Goal: Information Seeking & Learning: Learn about a topic

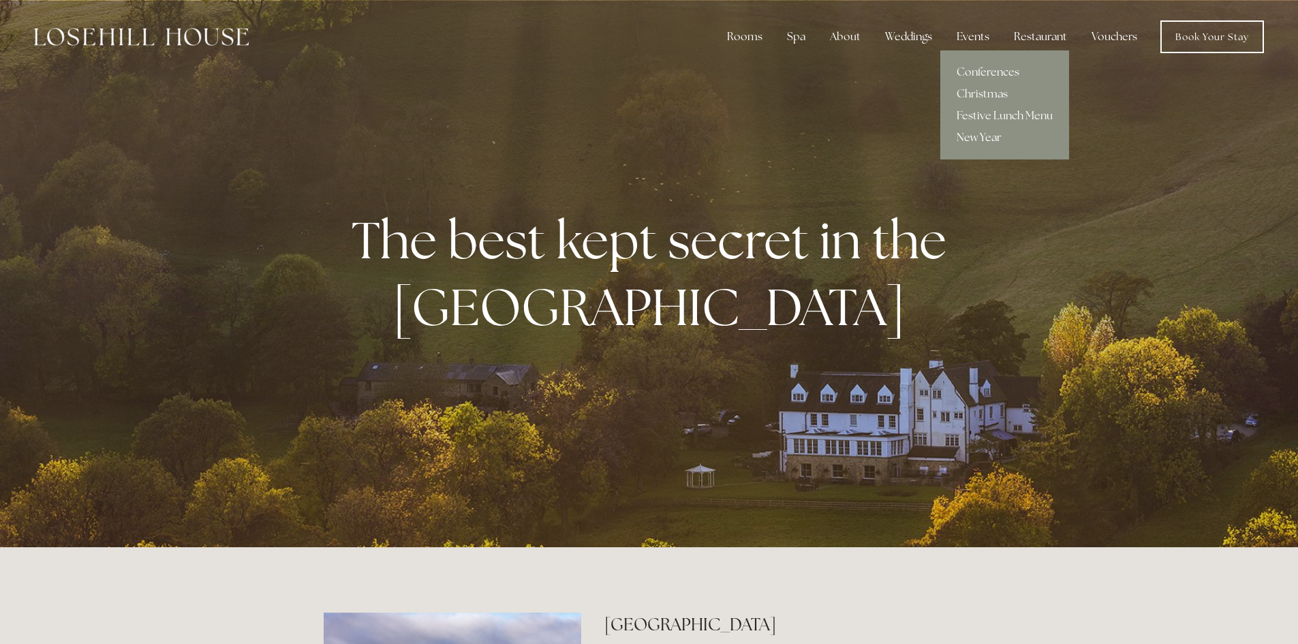
click at [971, 136] on link "New Year" at bounding box center [1004, 138] width 129 height 22
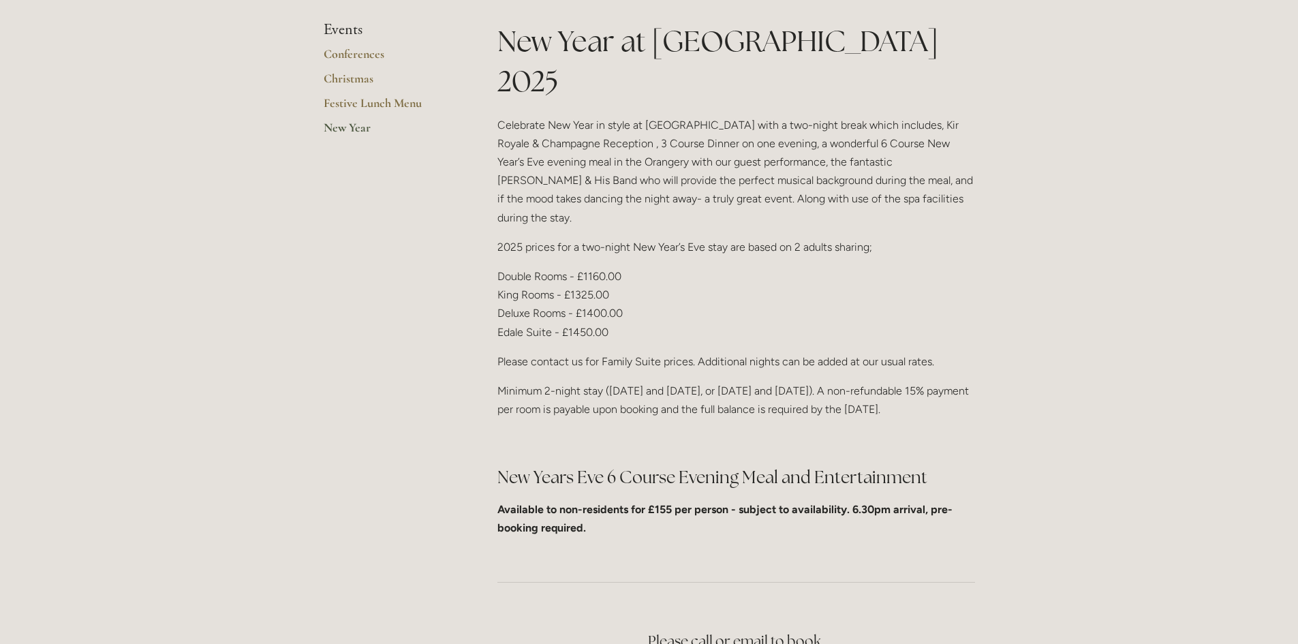
scroll to position [409, 0]
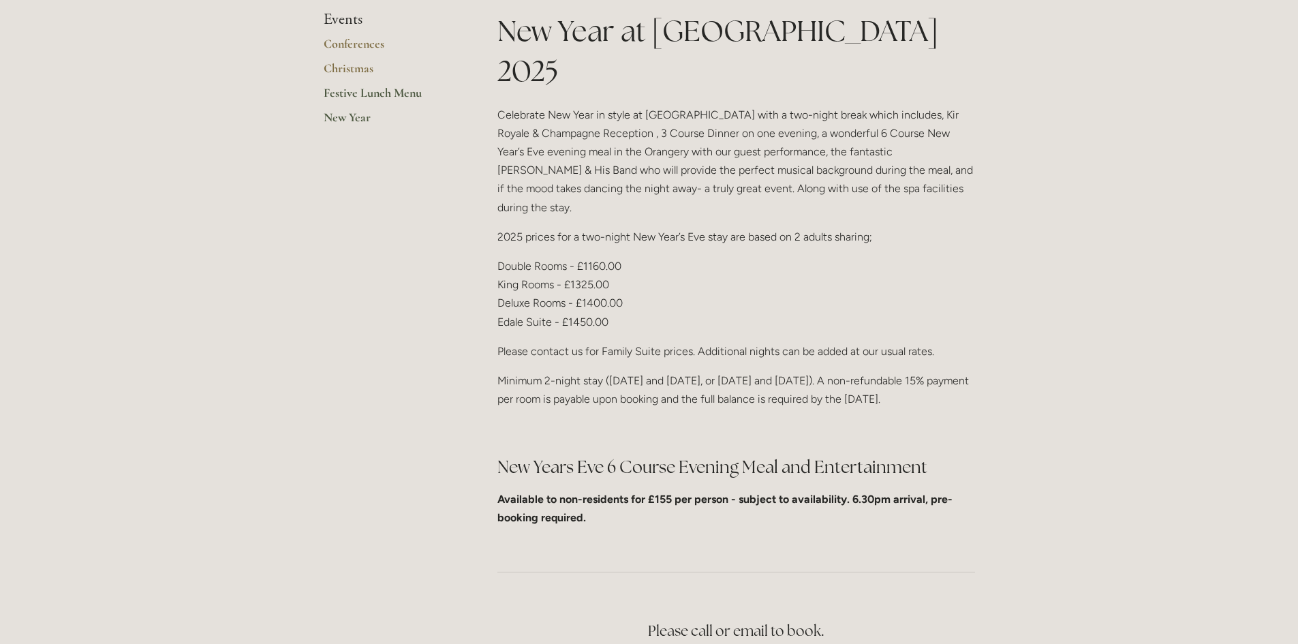
click at [373, 91] on link "Festive Lunch Menu" at bounding box center [389, 97] width 130 height 25
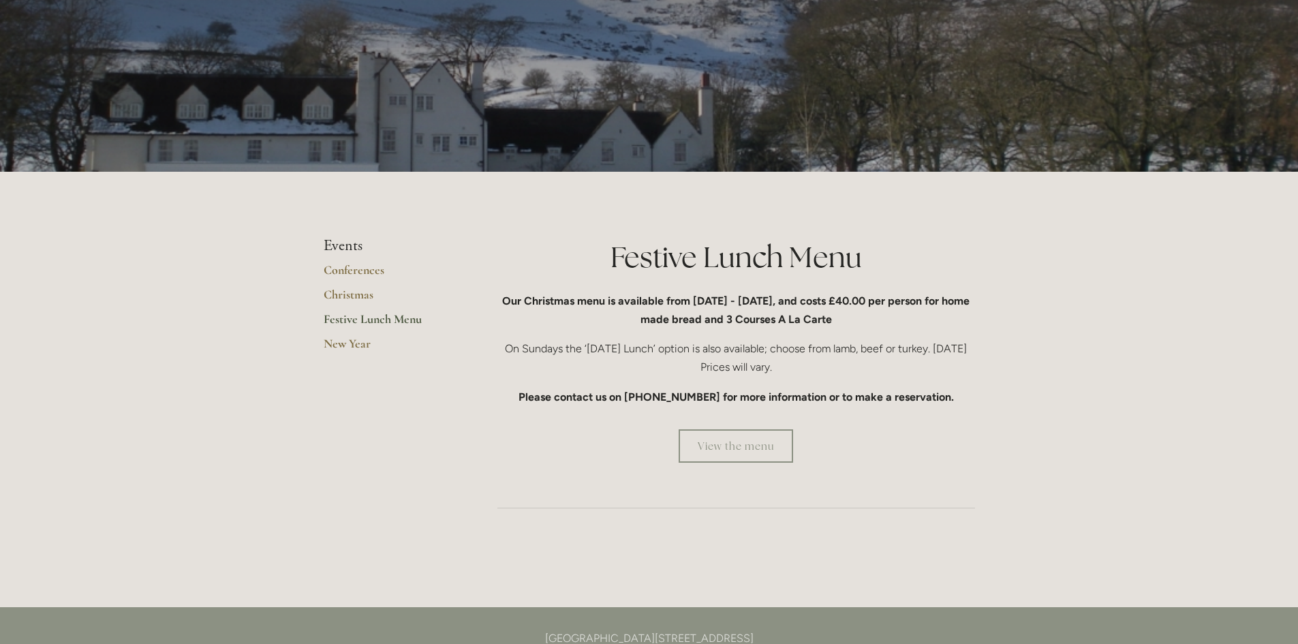
scroll to position [136, 0]
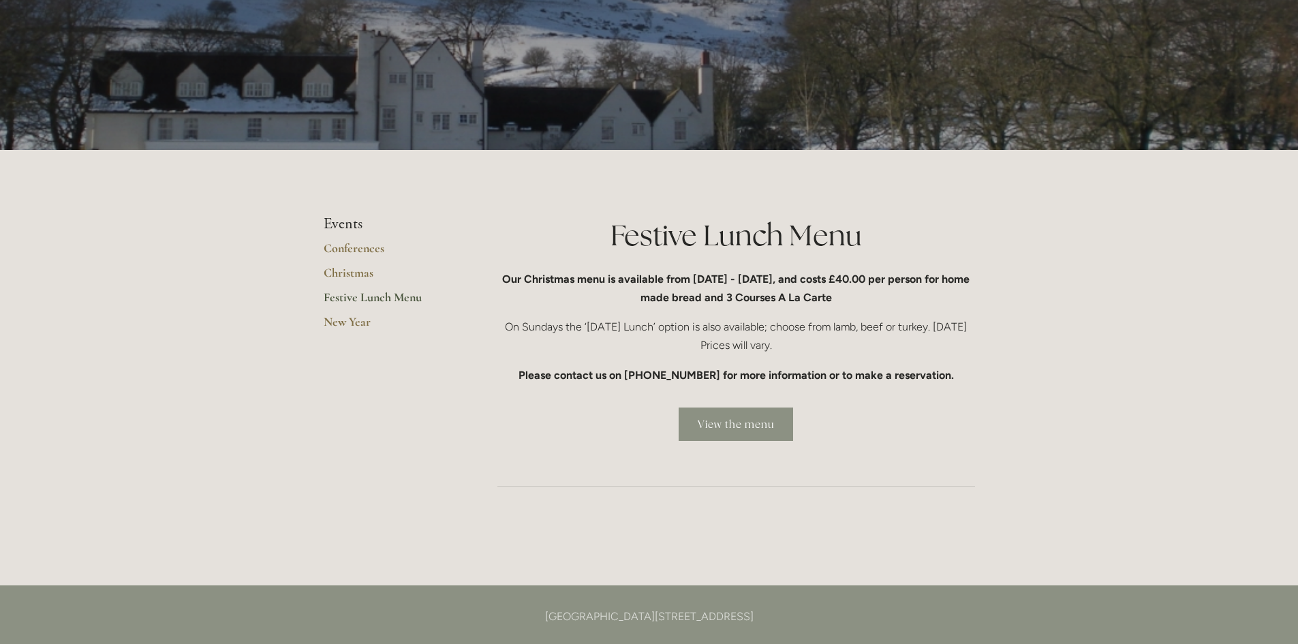
click at [730, 426] on link "View the menu" at bounding box center [735, 423] width 114 height 33
click at [358, 271] on link "Christmas" at bounding box center [389, 277] width 130 height 25
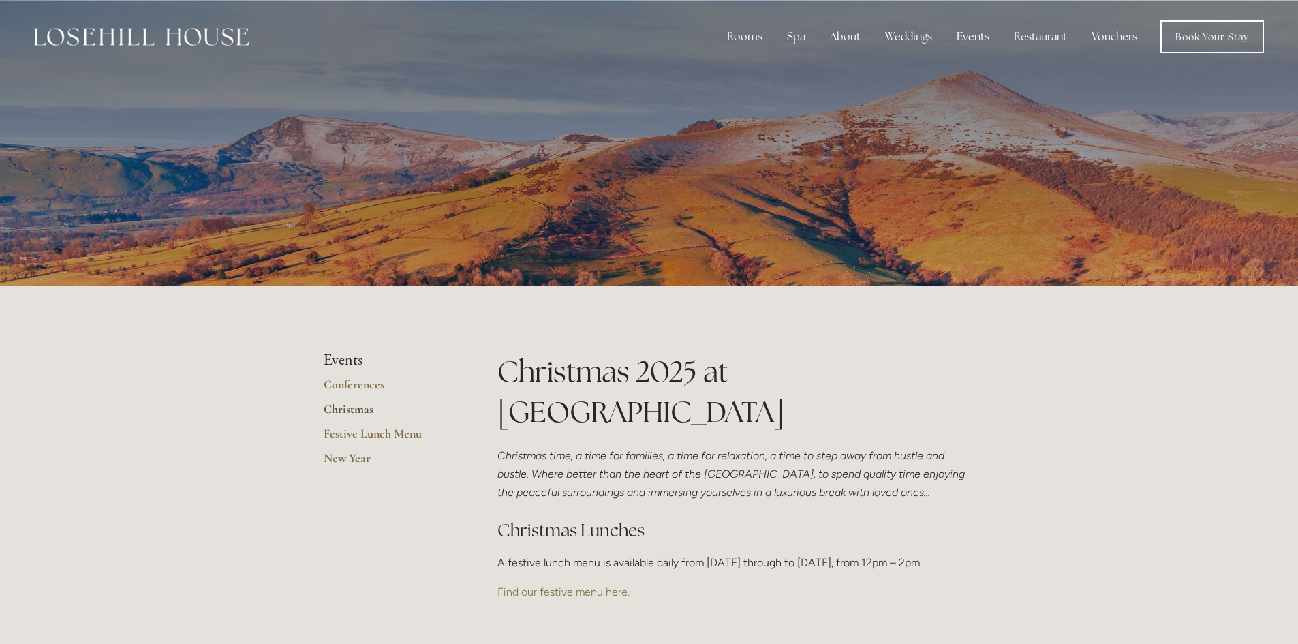
click at [356, 407] on link "Christmas" at bounding box center [389, 413] width 130 height 25
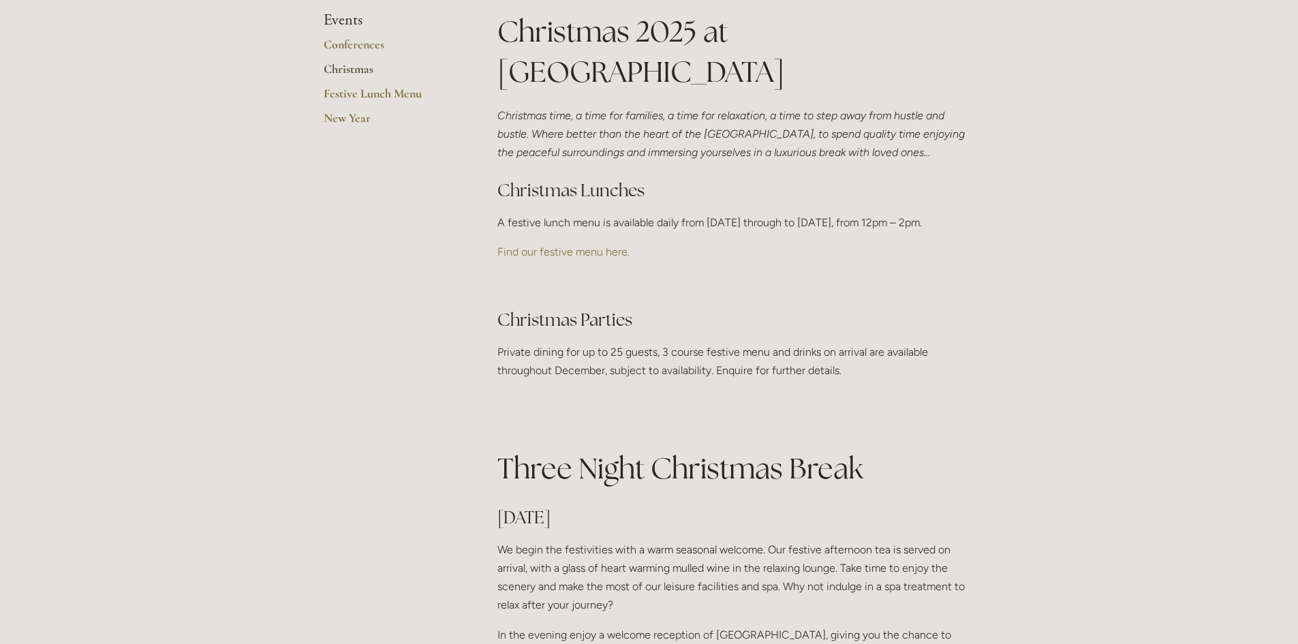
scroll to position [341, 0]
click at [589, 257] on link "Find our festive menu here." at bounding box center [563, 251] width 132 height 13
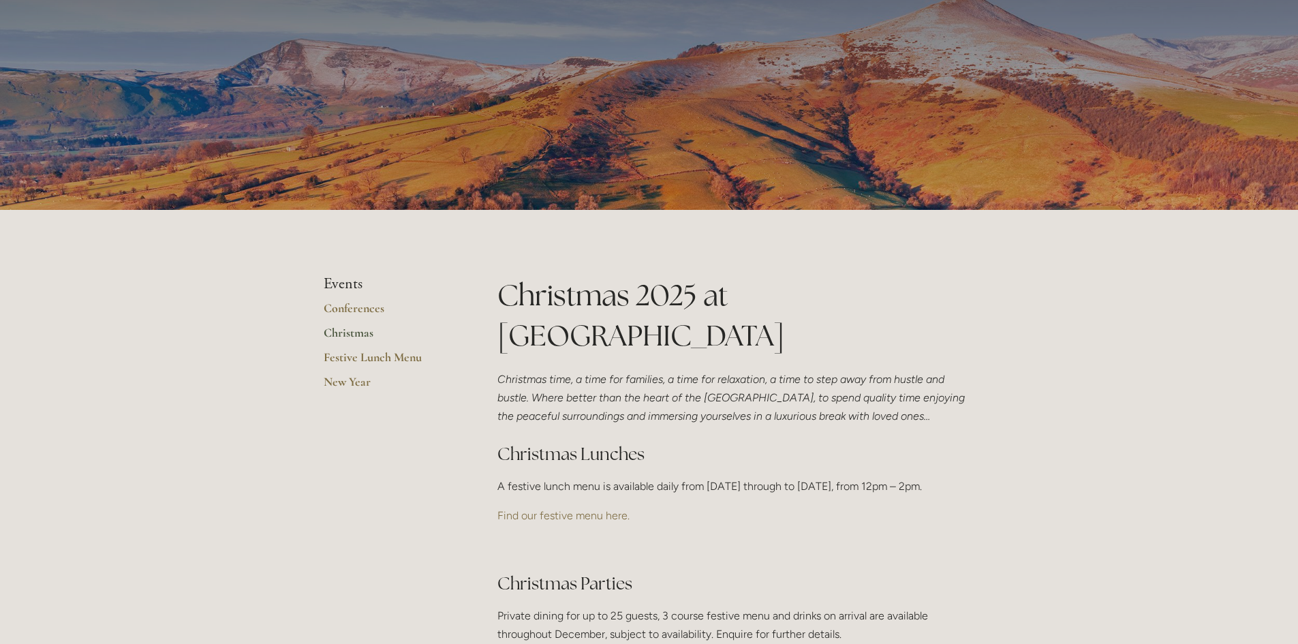
scroll to position [68, 0]
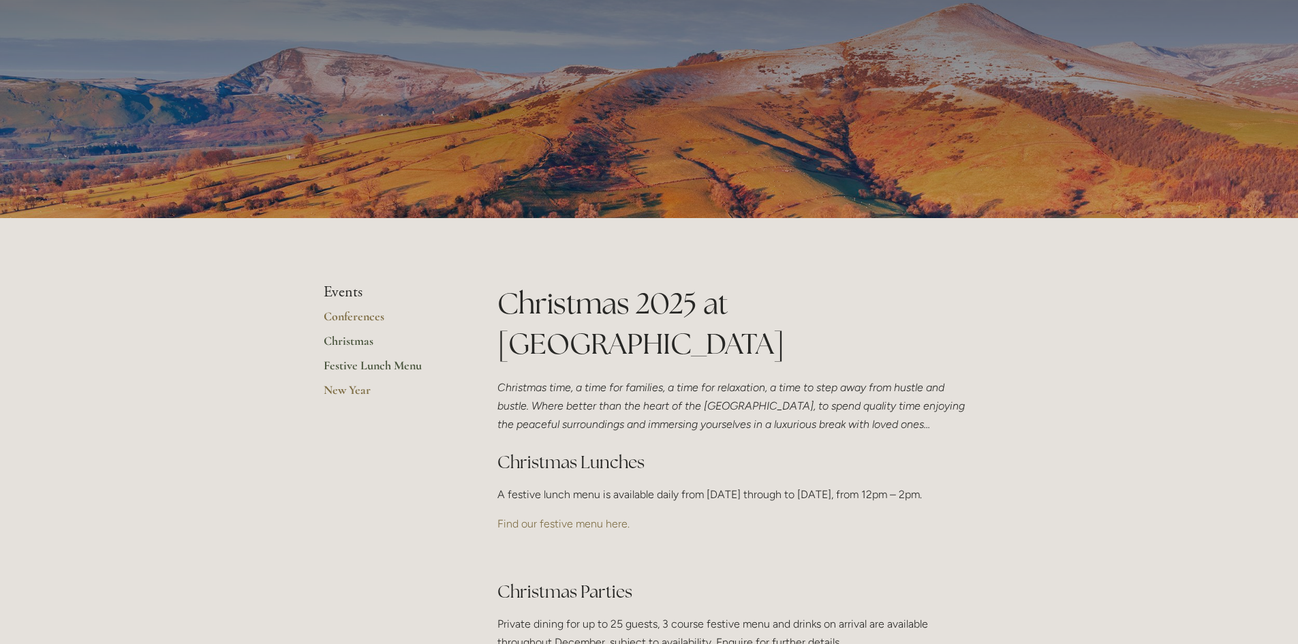
click at [361, 366] on link "Festive Lunch Menu" at bounding box center [389, 370] width 130 height 25
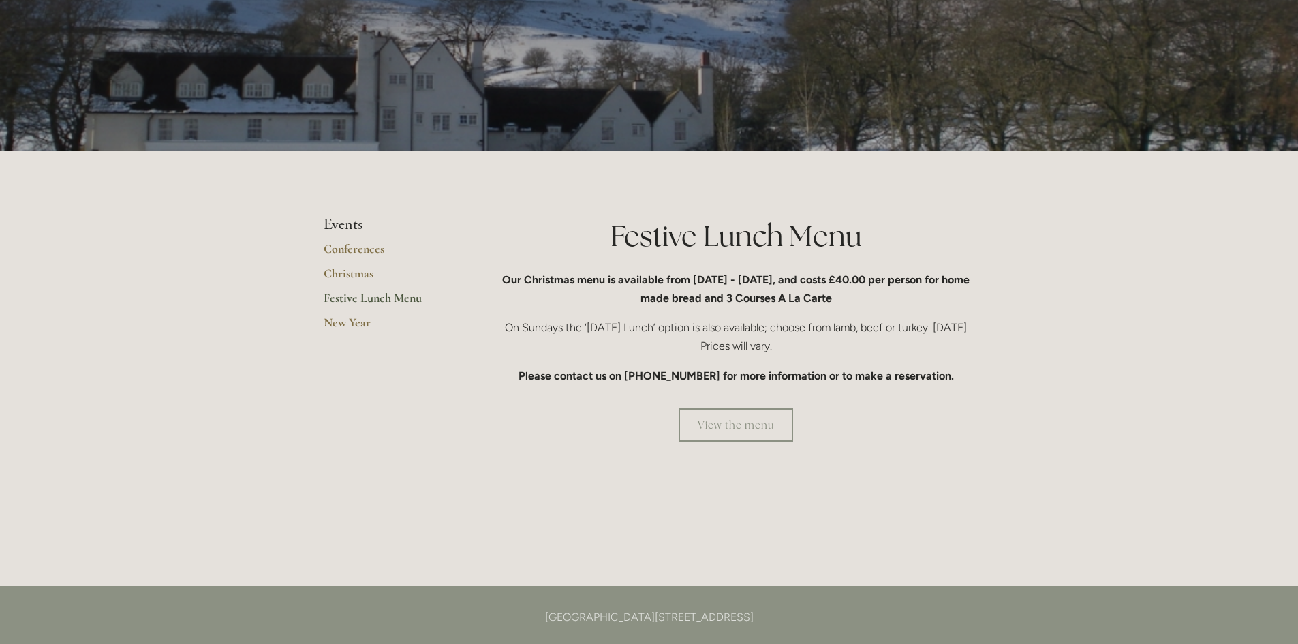
scroll to position [136, 0]
click at [351, 315] on link "New Year" at bounding box center [389, 326] width 130 height 25
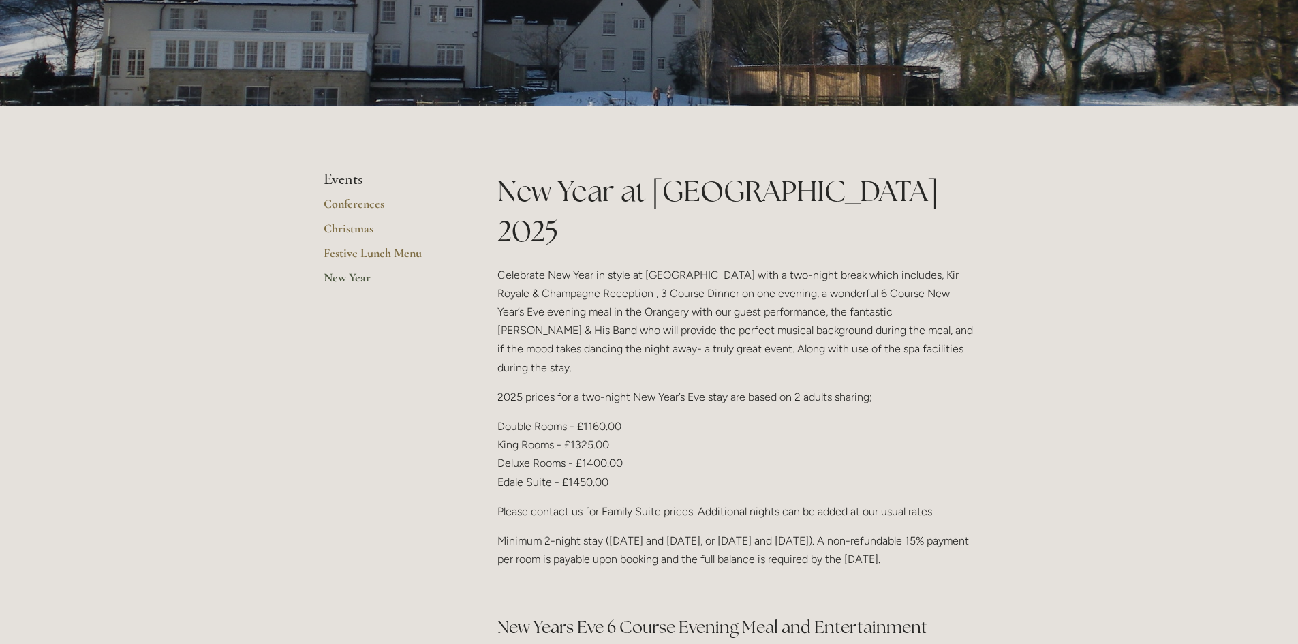
scroll to position [272, 0]
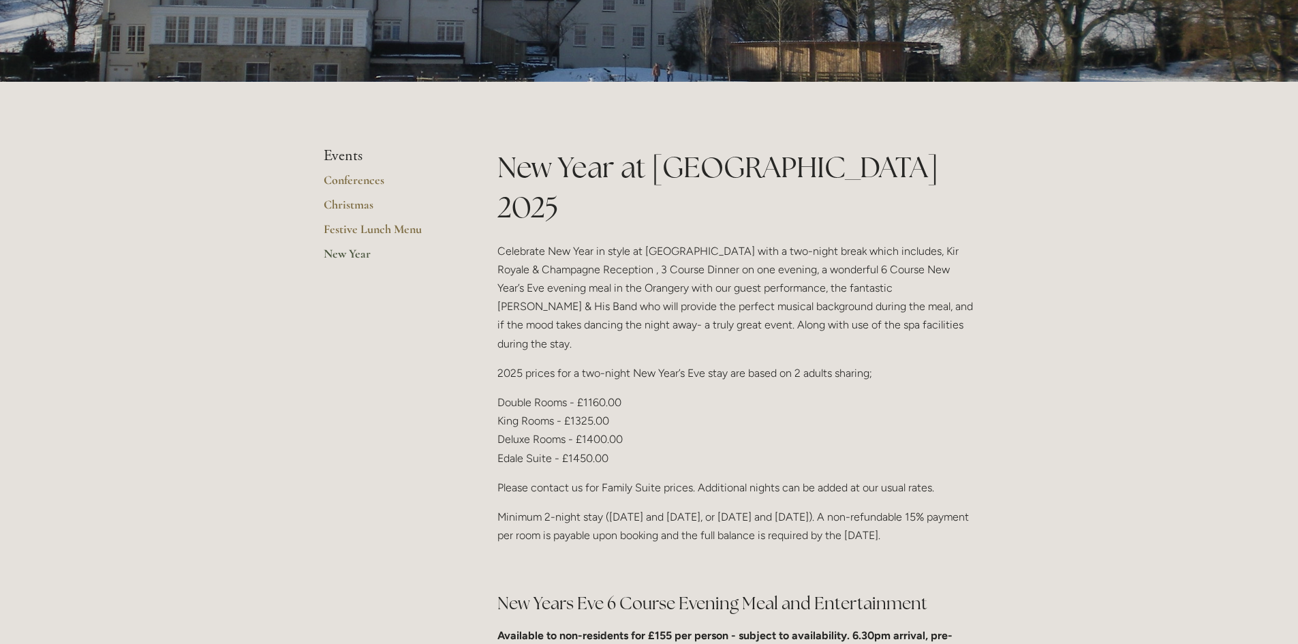
click at [347, 250] on link "New Year" at bounding box center [389, 258] width 130 height 25
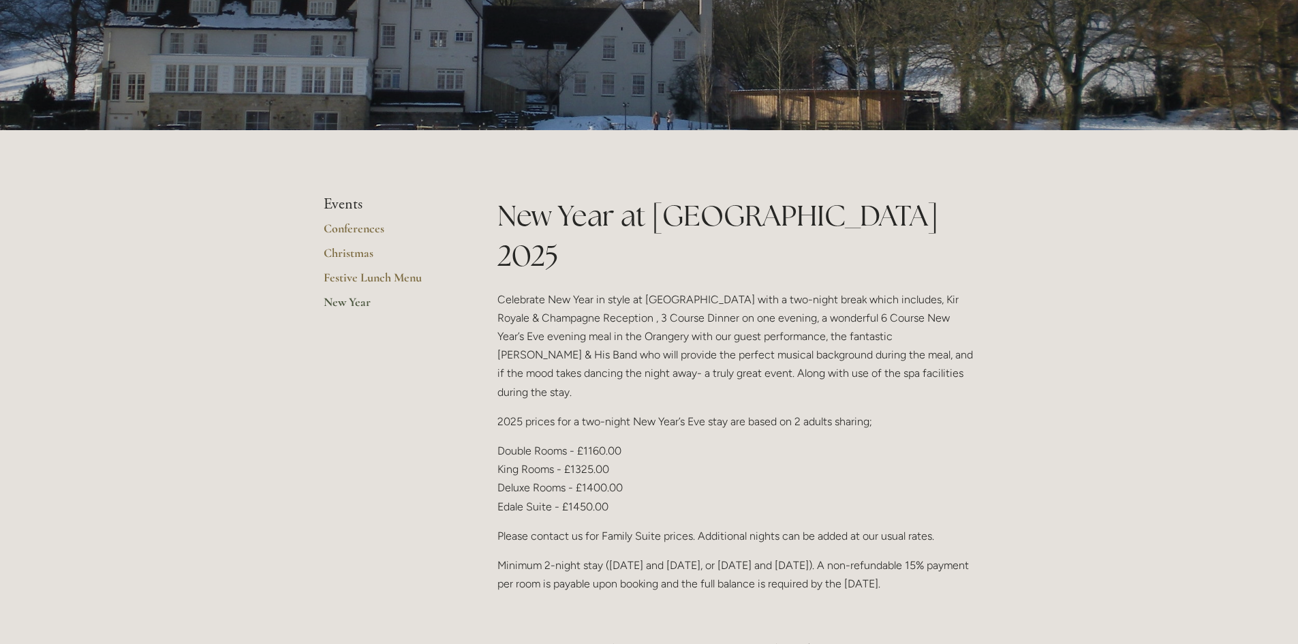
scroll to position [204, 0]
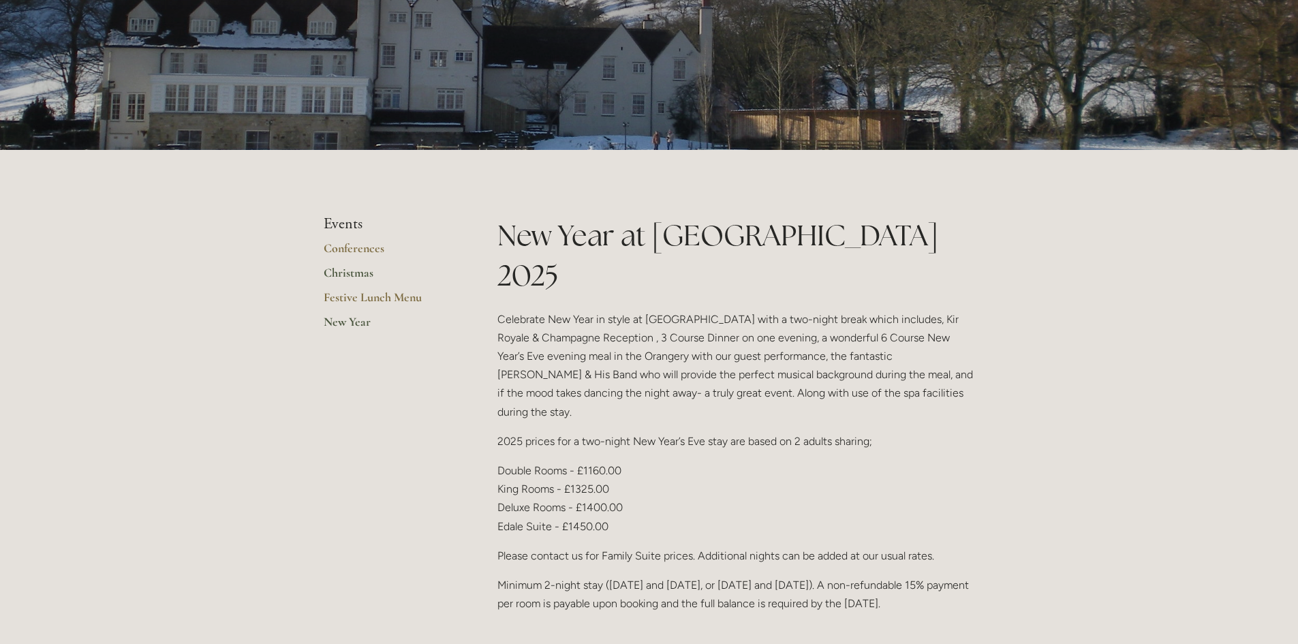
click at [343, 270] on link "Christmas" at bounding box center [389, 277] width 130 height 25
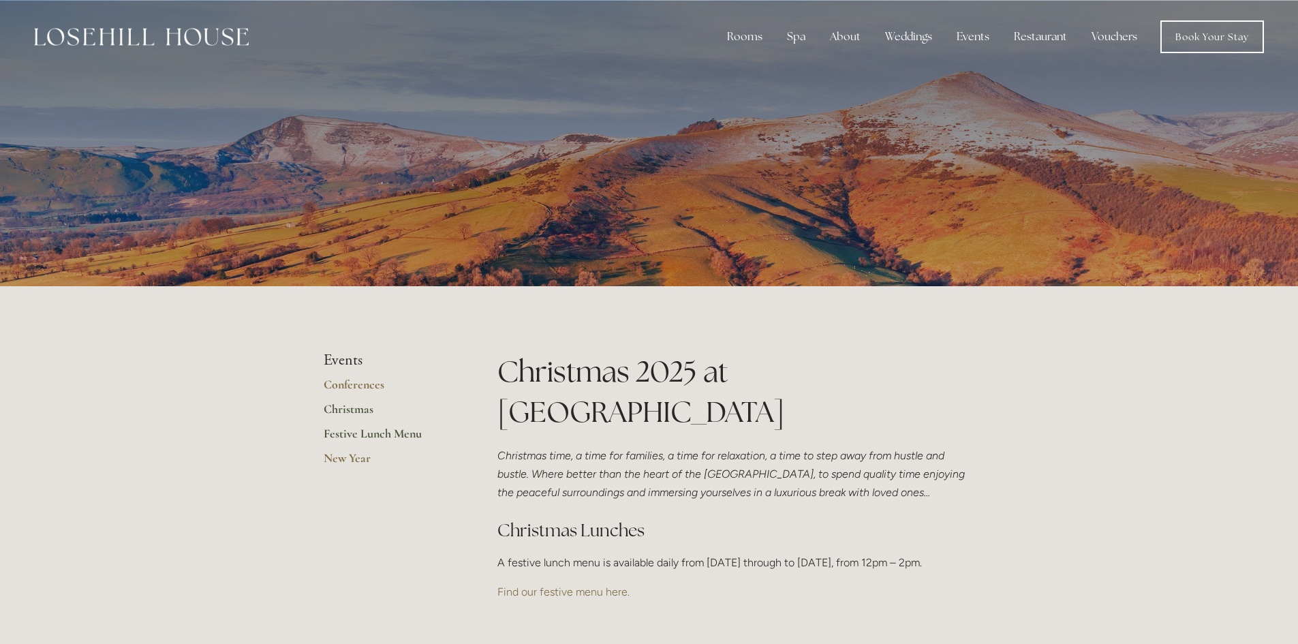
click at [367, 433] on link "Festive Lunch Menu" at bounding box center [389, 438] width 130 height 25
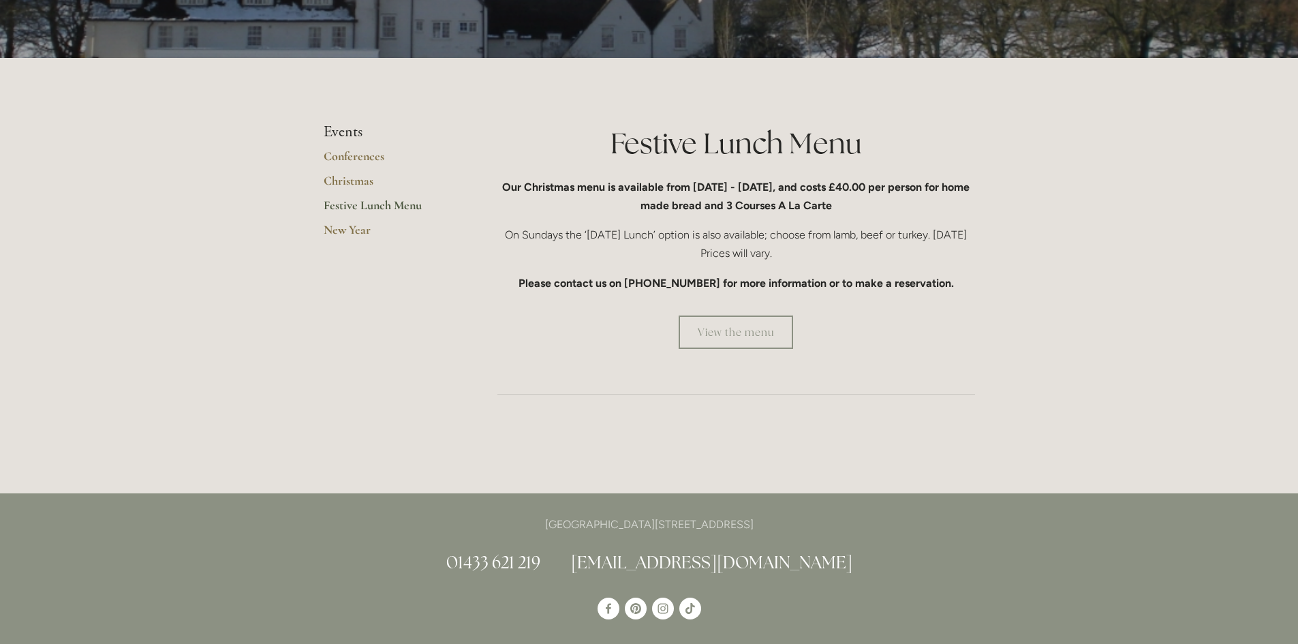
scroll to position [204, 0]
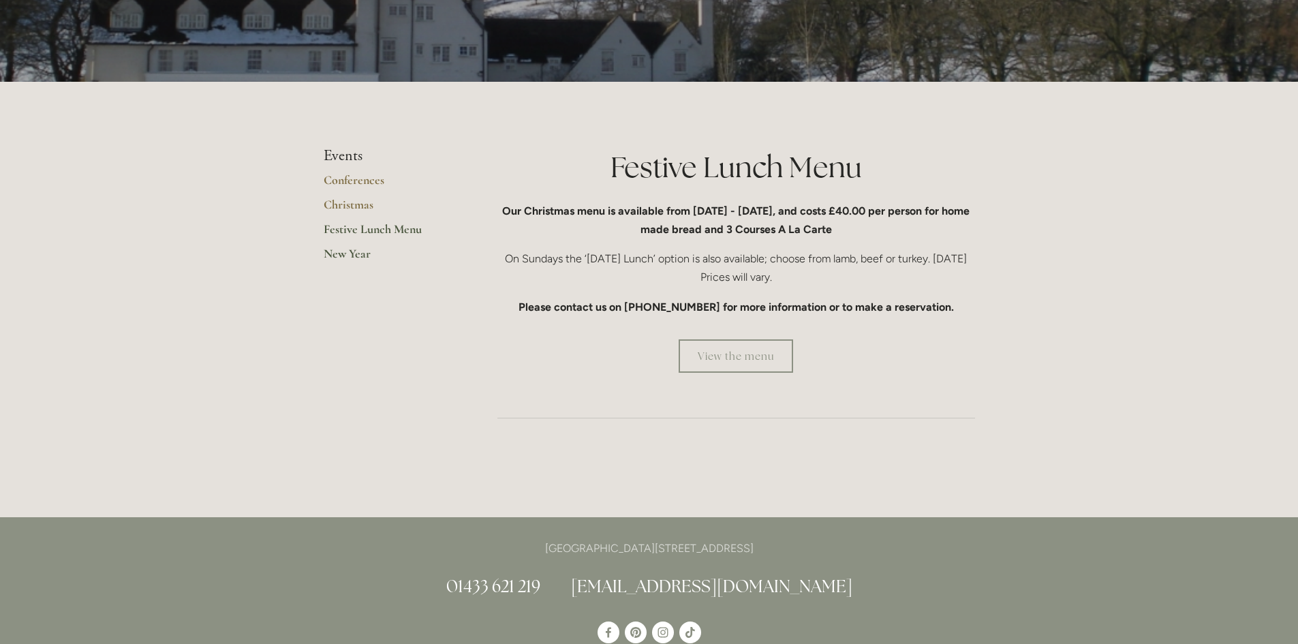
click at [365, 253] on link "New Year" at bounding box center [389, 258] width 130 height 25
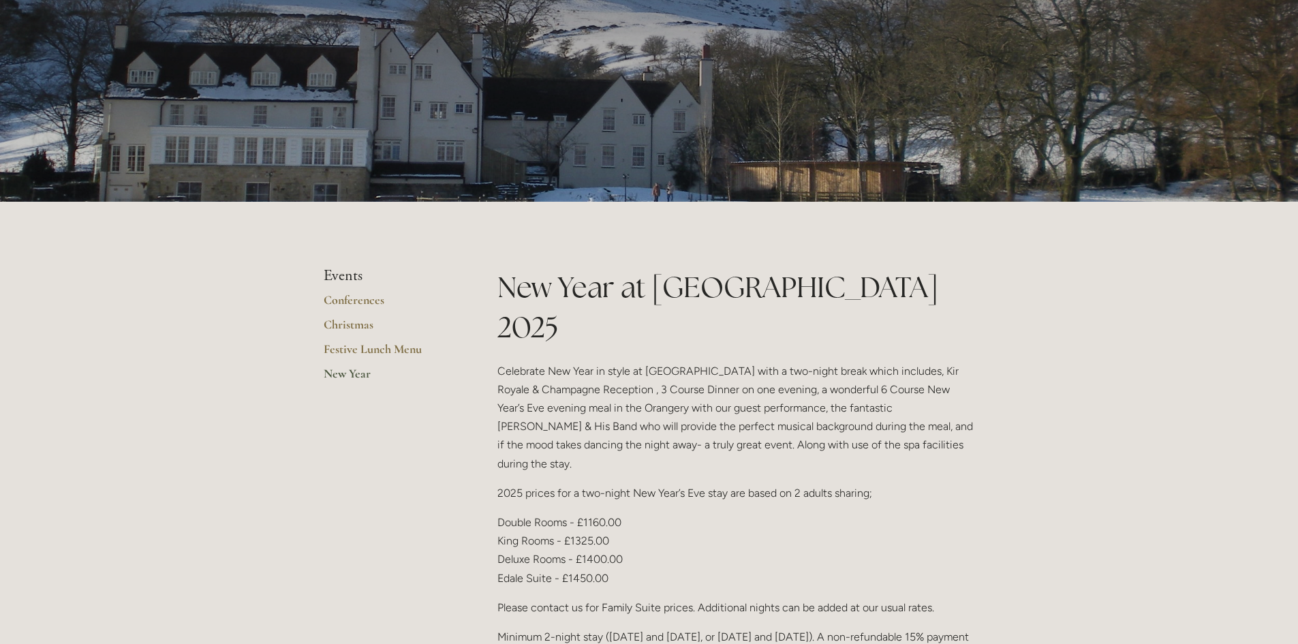
scroll to position [136, 0]
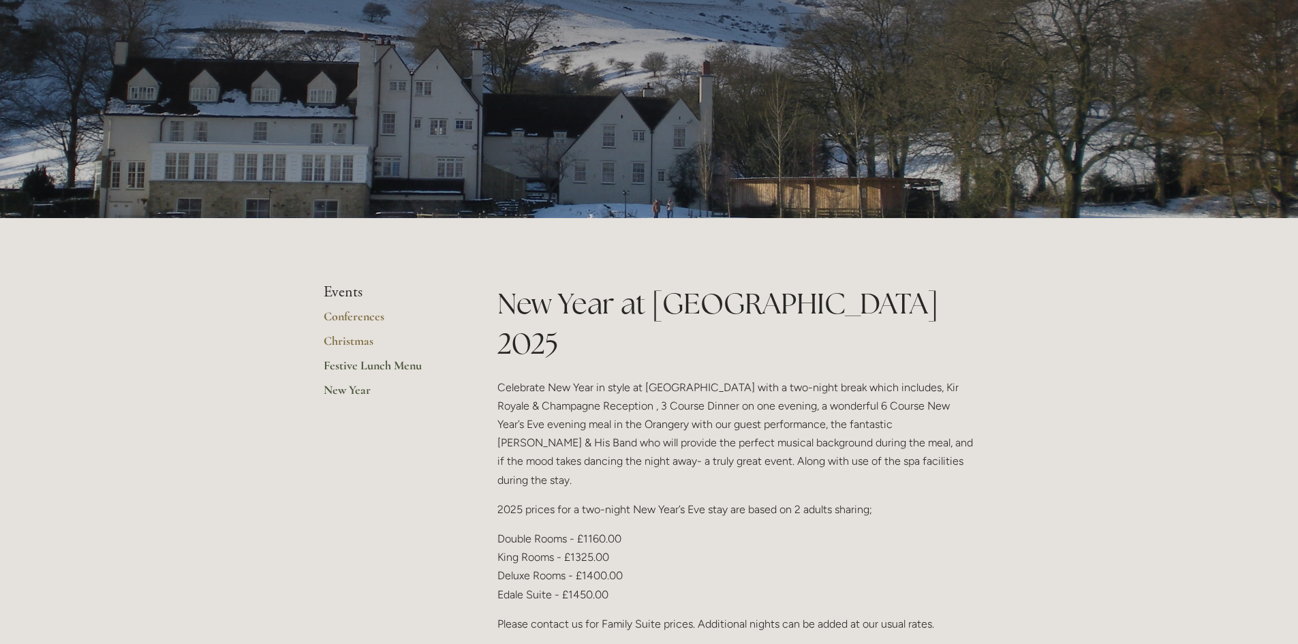
click at [391, 368] on link "Festive Lunch Menu" at bounding box center [389, 370] width 130 height 25
